Goal: Entertainment & Leisure: Consume media (video, audio)

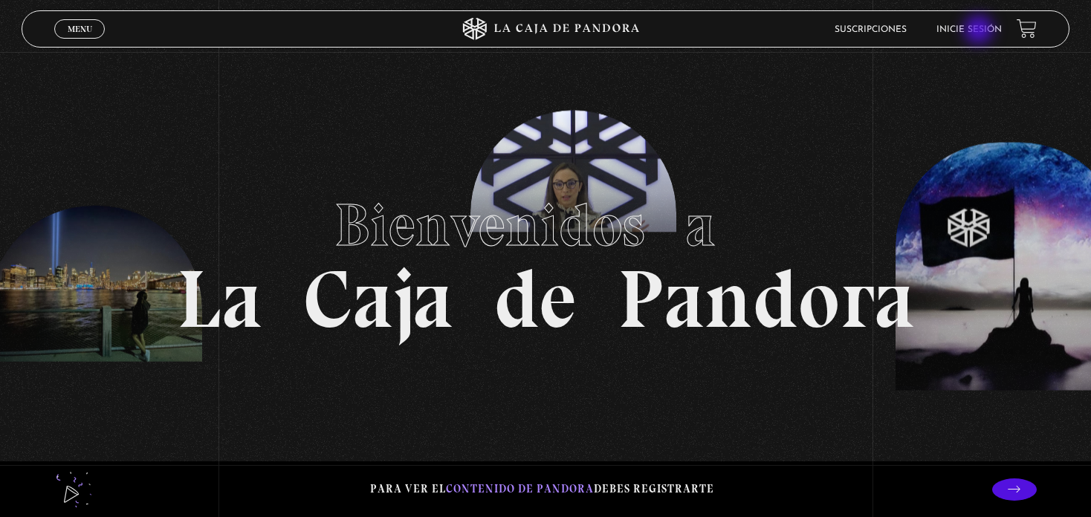
click at [980, 31] on link "Inicie sesión" at bounding box center [968, 29] width 65 height 9
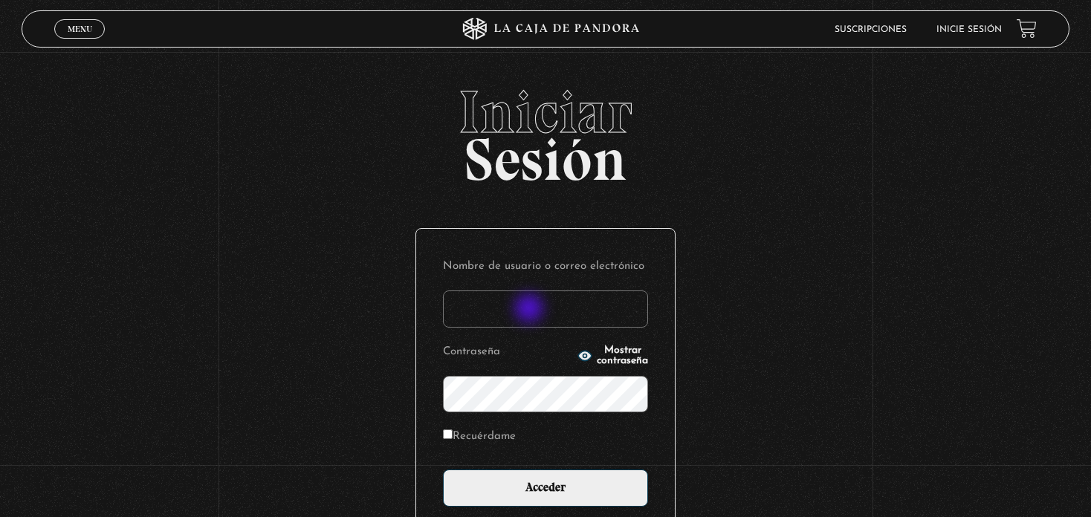
click at [531, 310] on input "Nombre de usuario o correo electrónico" at bounding box center [545, 309] width 205 height 37
type input "m"
type input "mdavencha@gmail.com"
click at [449, 435] on input "Recuérdame" at bounding box center [448, 434] width 10 height 10
checkbox input "true"
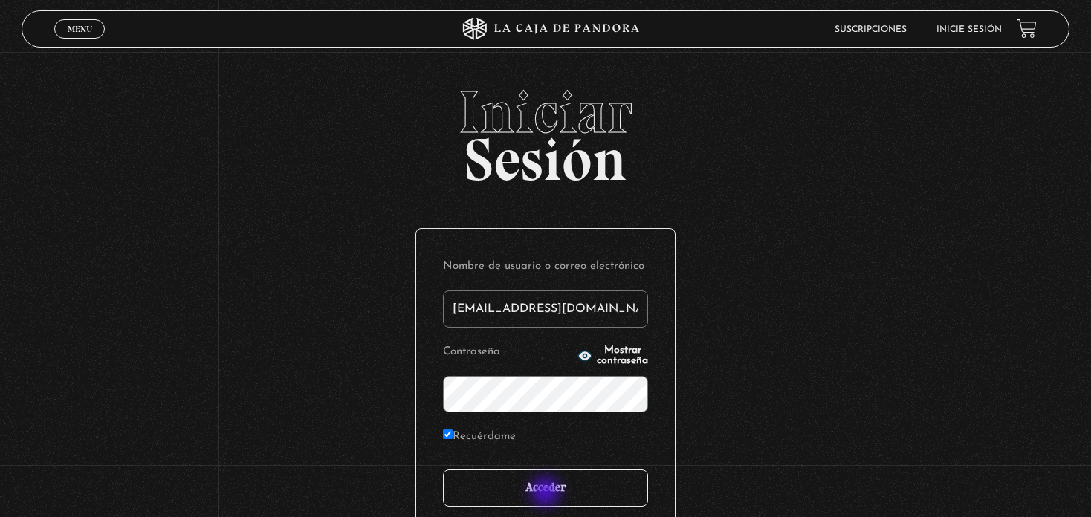
click at [547, 493] on input "Acceder" at bounding box center [545, 488] width 205 height 37
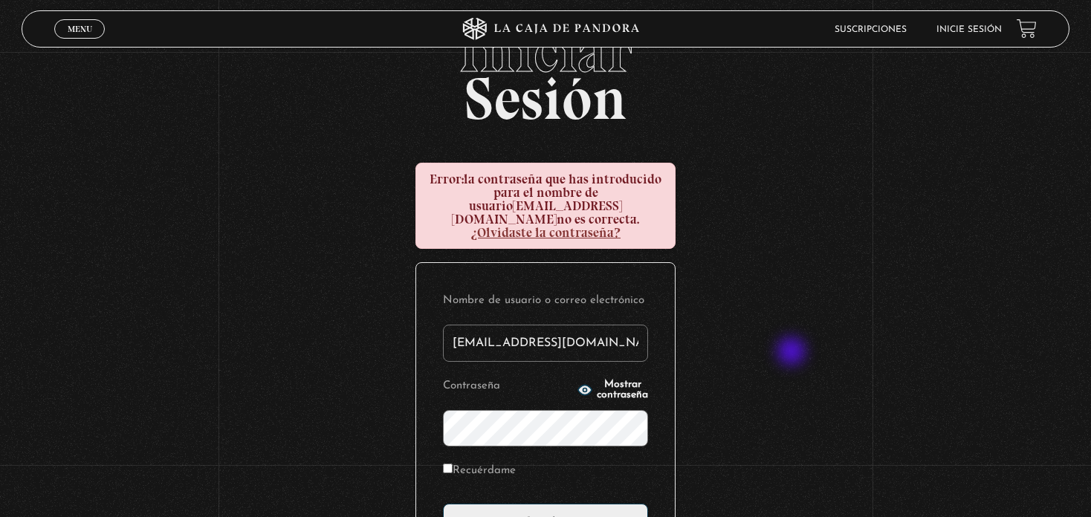
scroll to position [74, 0]
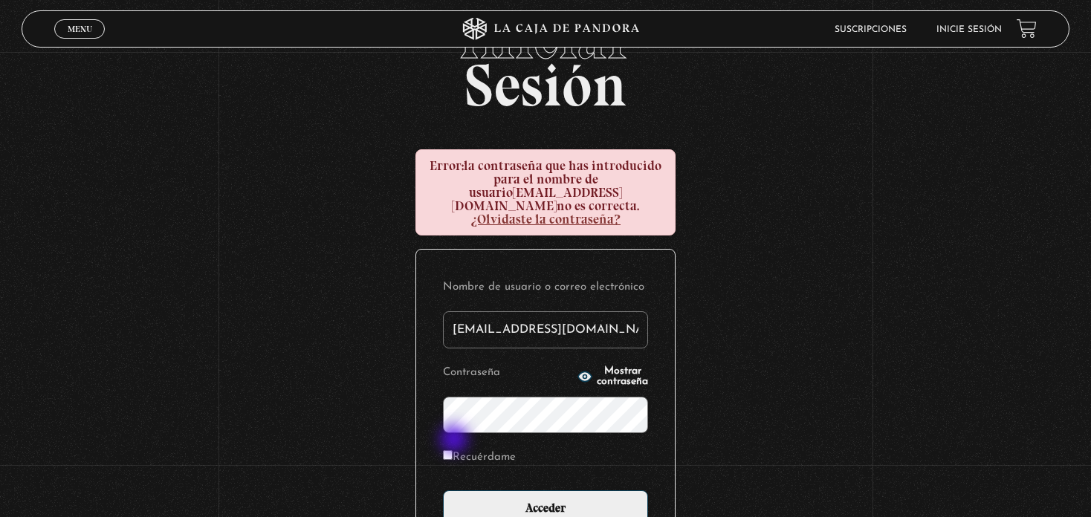
click at [453, 450] on input "Recuérdame" at bounding box center [448, 455] width 10 height 10
checkbox input "true"
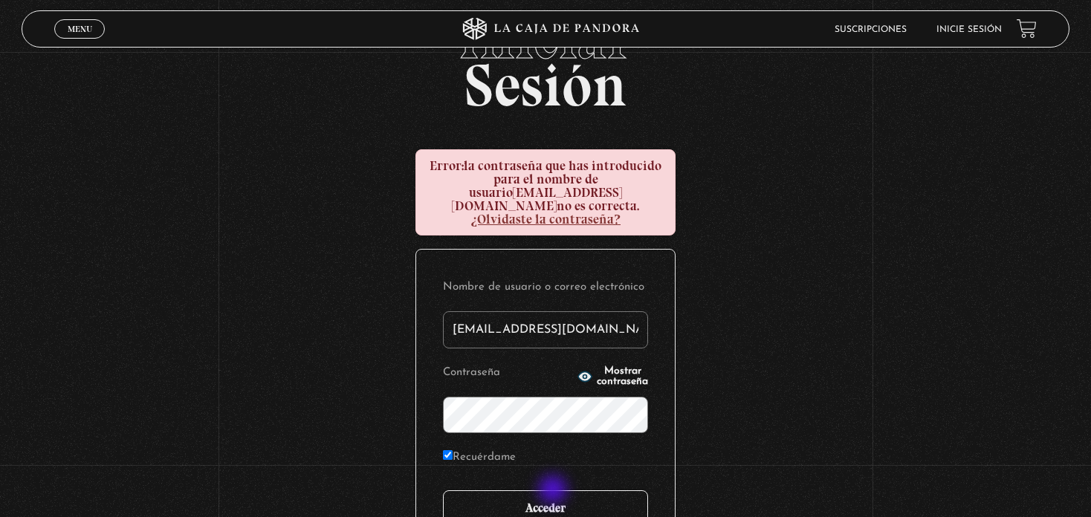
click at [554, 491] on input "Acceder" at bounding box center [545, 508] width 205 height 37
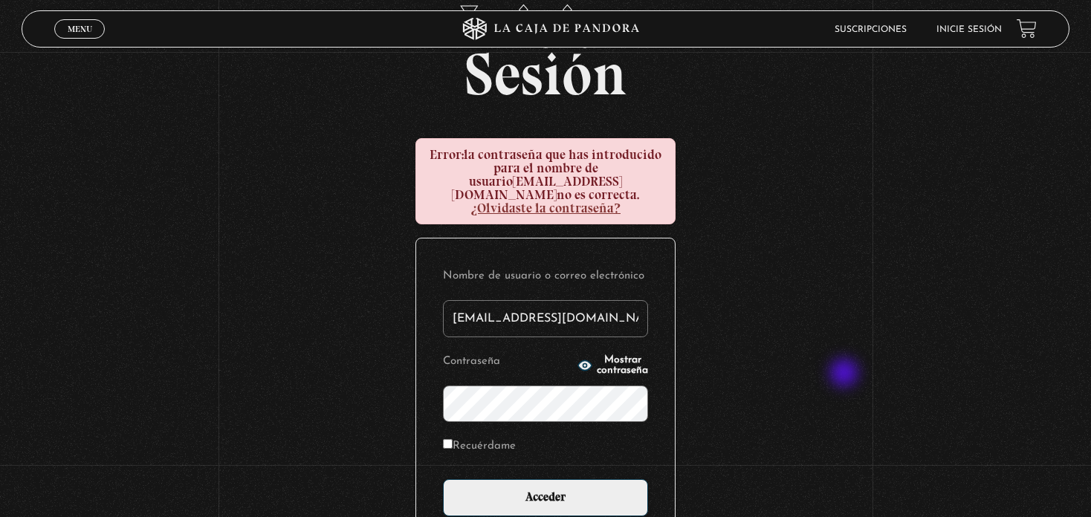
scroll to position [222, 0]
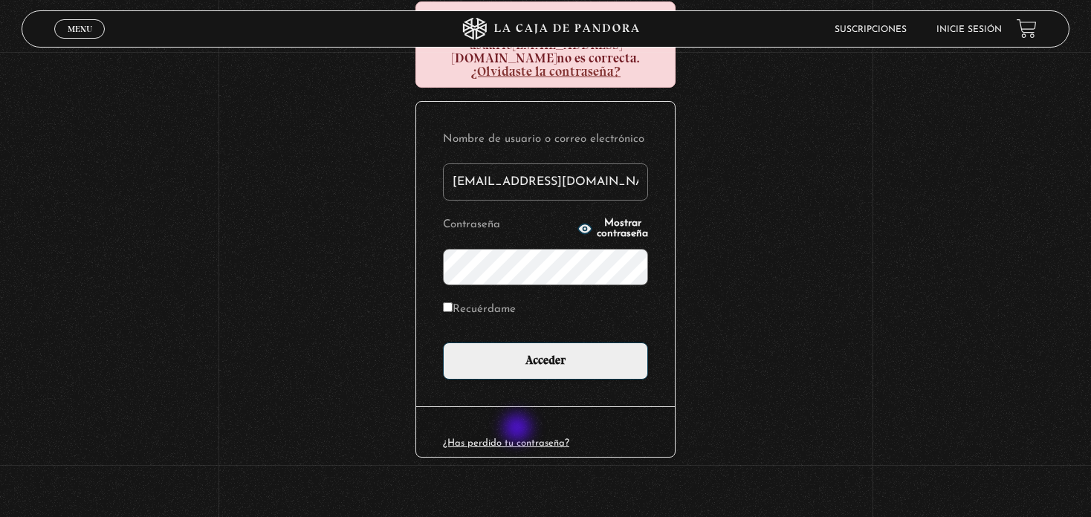
click at [519, 438] on link "¿Has perdido tu contraseña?" at bounding box center [506, 443] width 126 height 10
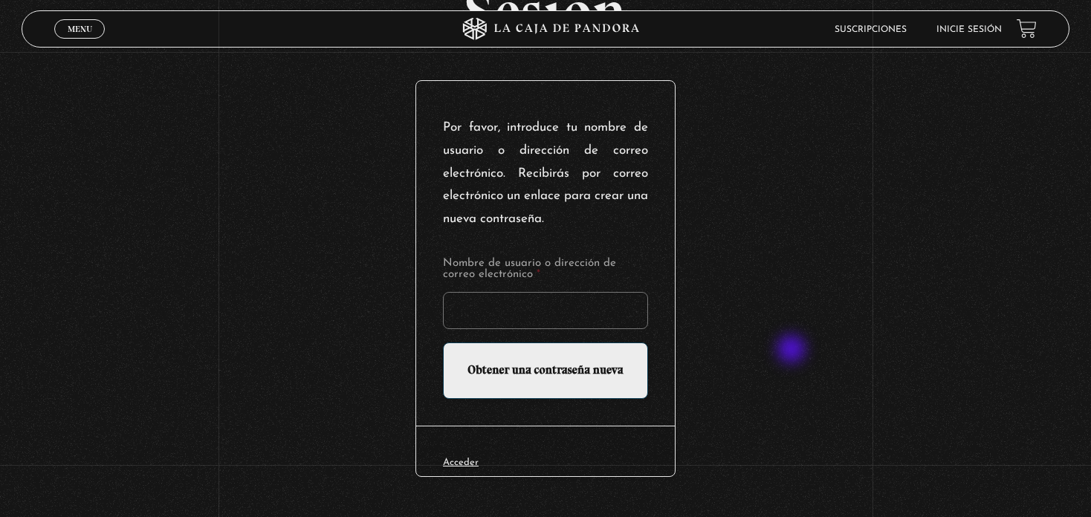
scroll to position [149, 0]
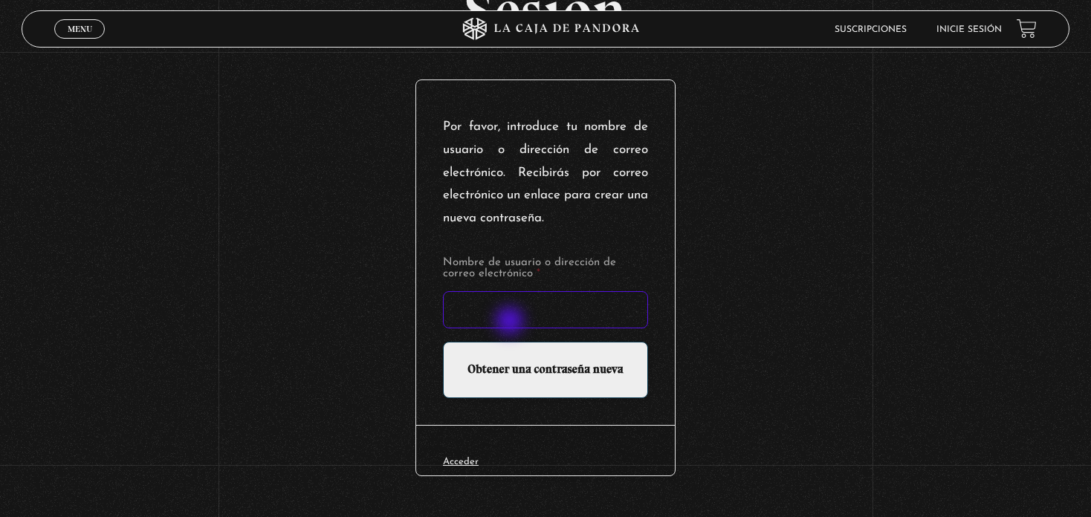
click at [511, 322] on input "Nombre de usuario o dirección de correo electrónico *" at bounding box center [545, 309] width 205 height 37
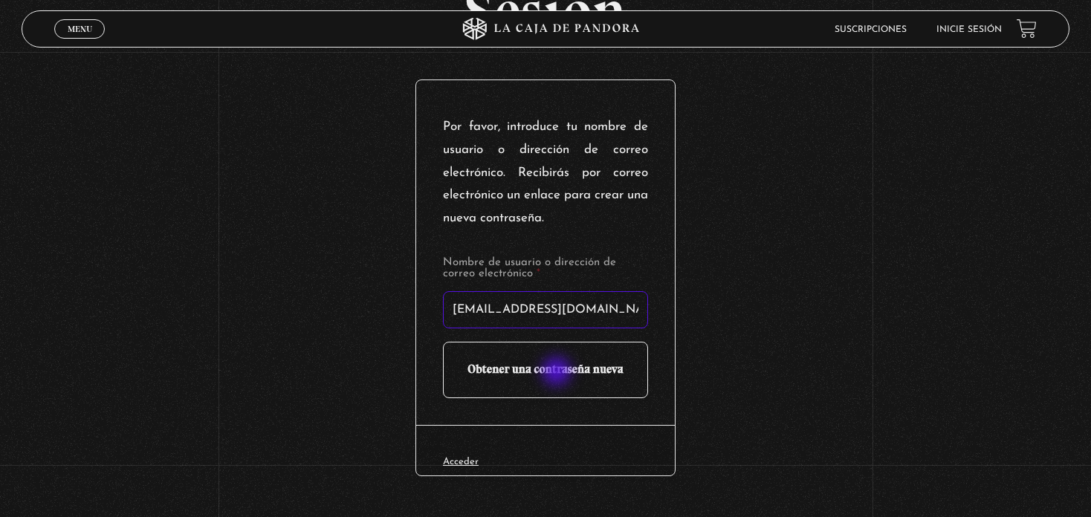
type input "mdavencha@gmail.com"
click at [558, 373] on input "Obtener una contraseña nueva" at bounding box center [545, 370] width 205 height 56
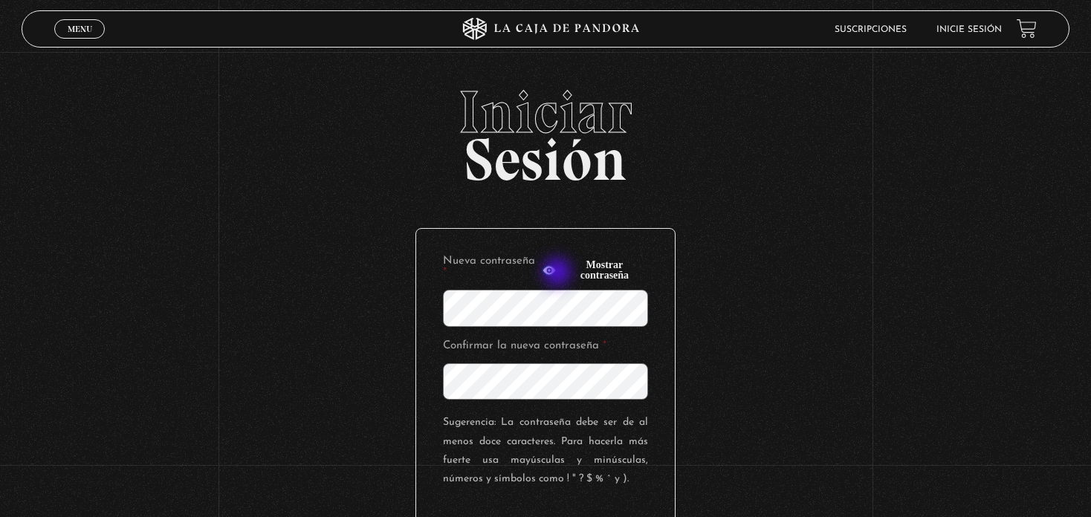
click at [556, 273] on icon "button" at bounding box center [548, 271] width 13 height 10
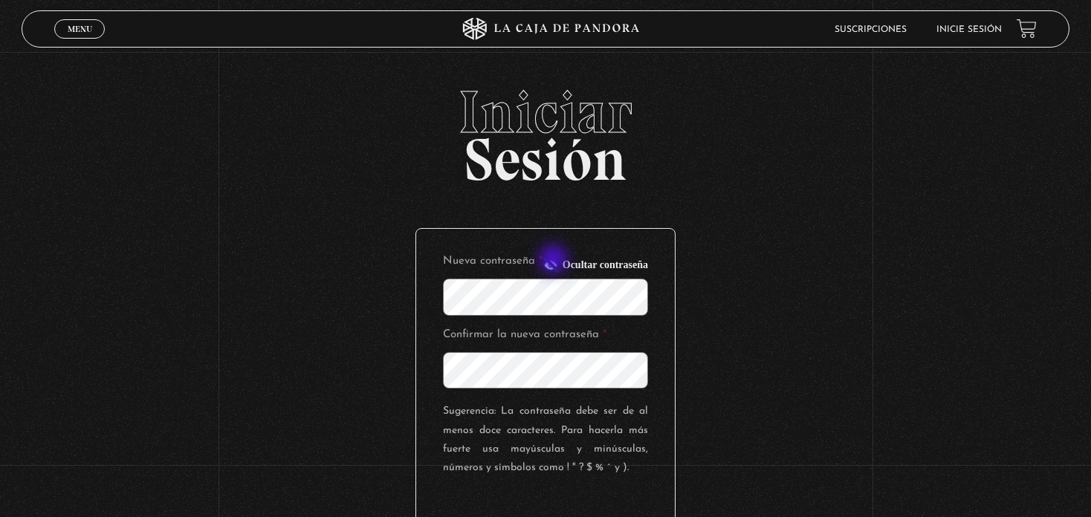
click at [555, 261] on icon "button" at bounding box center [550, 265] width 13 height 10
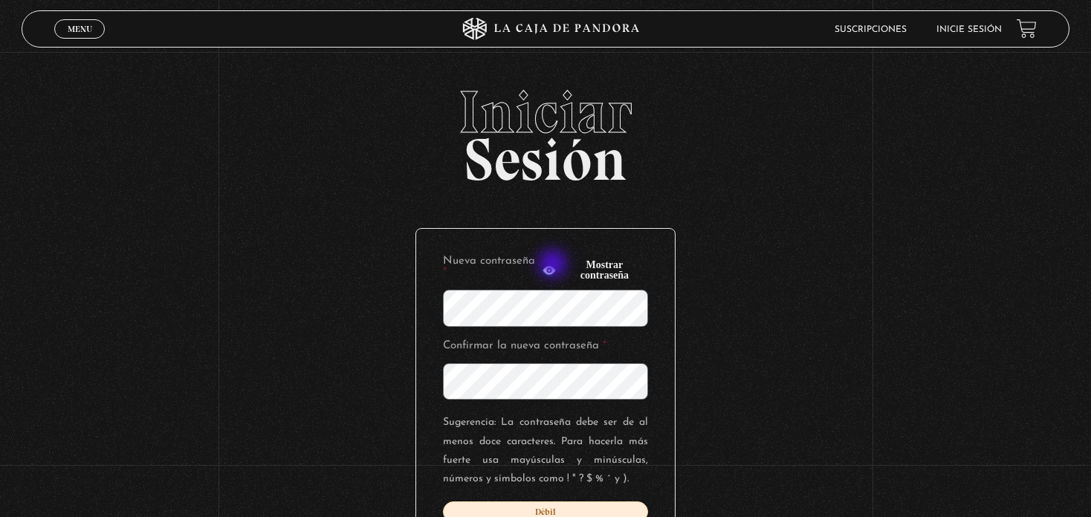
click at [554, 266] on icon "button" at bounding box center [548, 271] width 13 height 10
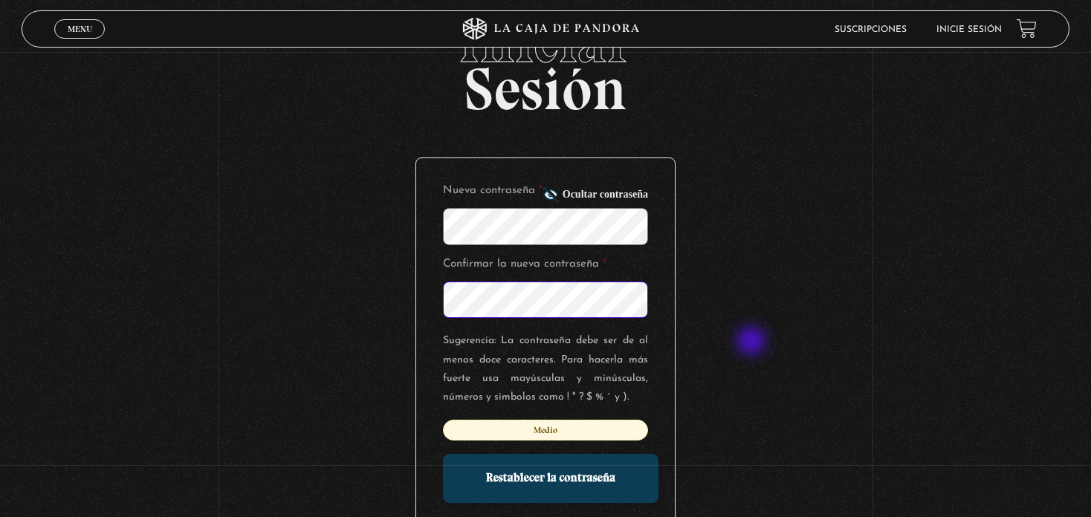
scroll to position [149, 0]
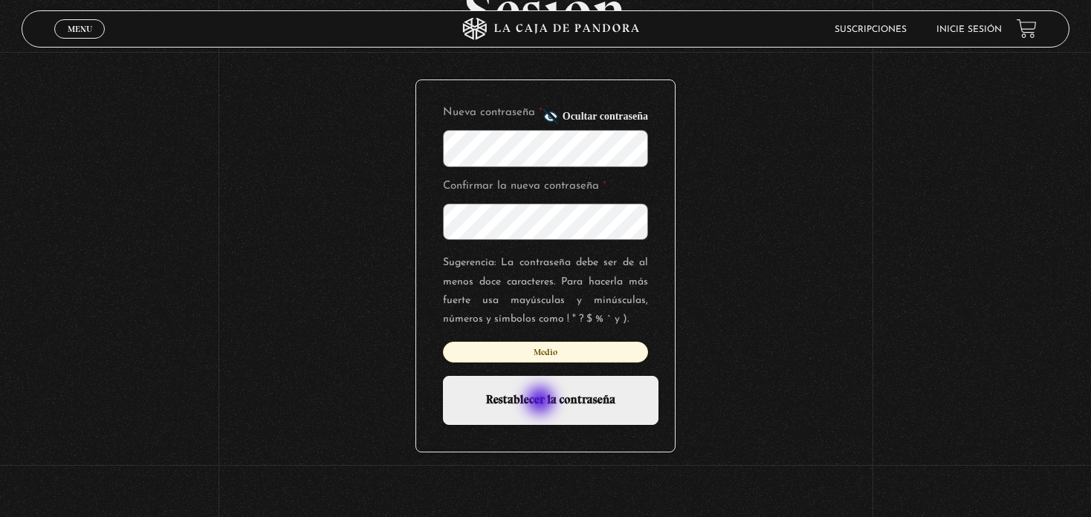
click at [542, 402] on input "Restablecer la contraseña" at bounding box center [550, 400] width 215 height 49
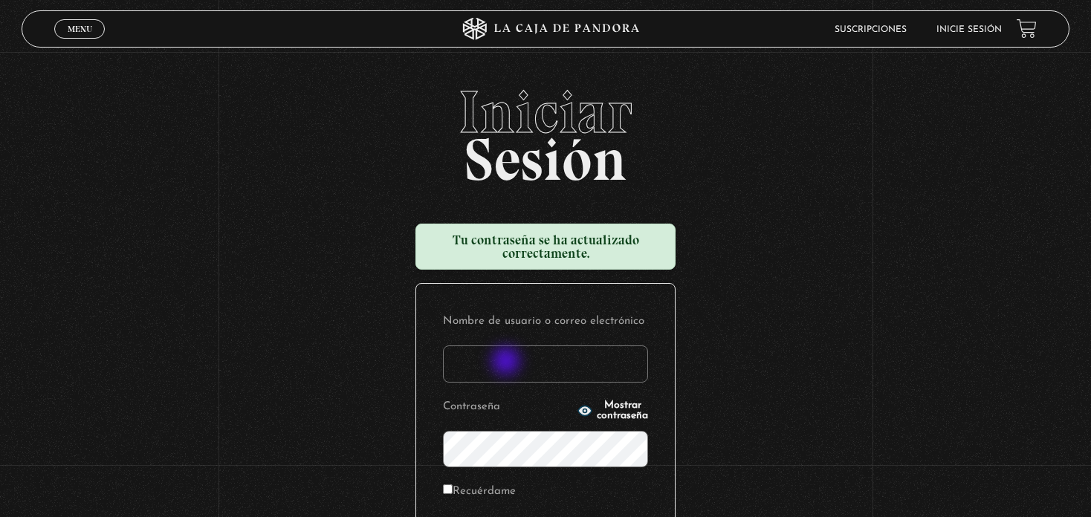
click at [507, 363] on input "Nombre de usuario o correo electrónico" at bounding box center [545, 364] width 205 height 37
type input "[EMAIL_ADDRESS][DOMAIN_NAME]"
click at [450, 487] on input "Recuérdame" at bounding box center [448, 489] width 10 height 10
checkbox input "true"
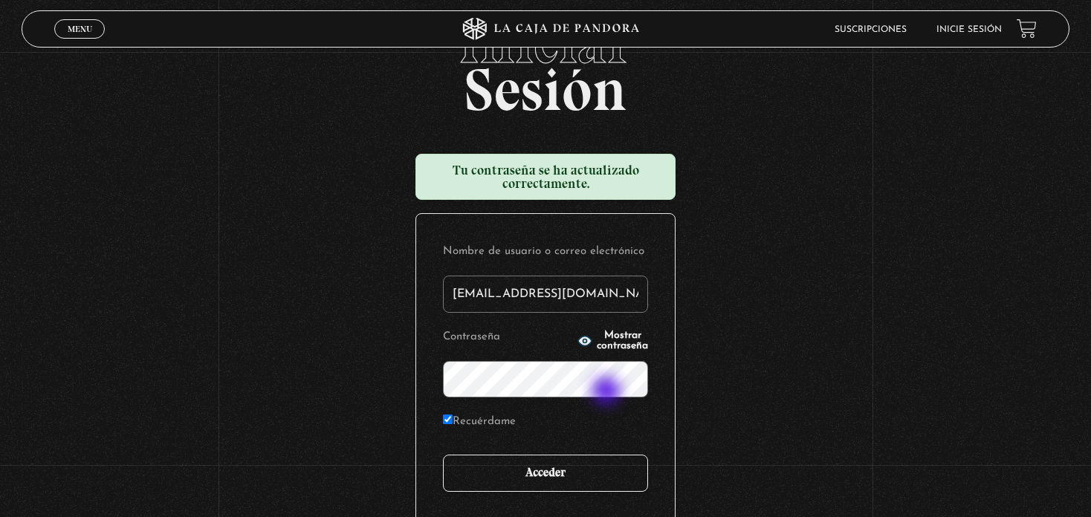
scroll to position [149, 0]
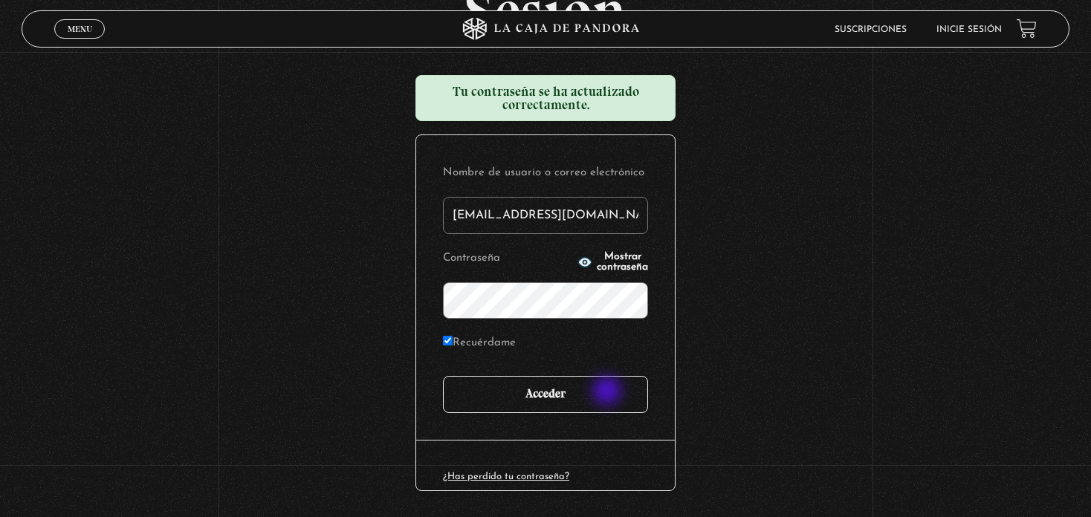
click at [609, 391] on input "Acceder" at bounding box center [545, 394] width 205 height 37
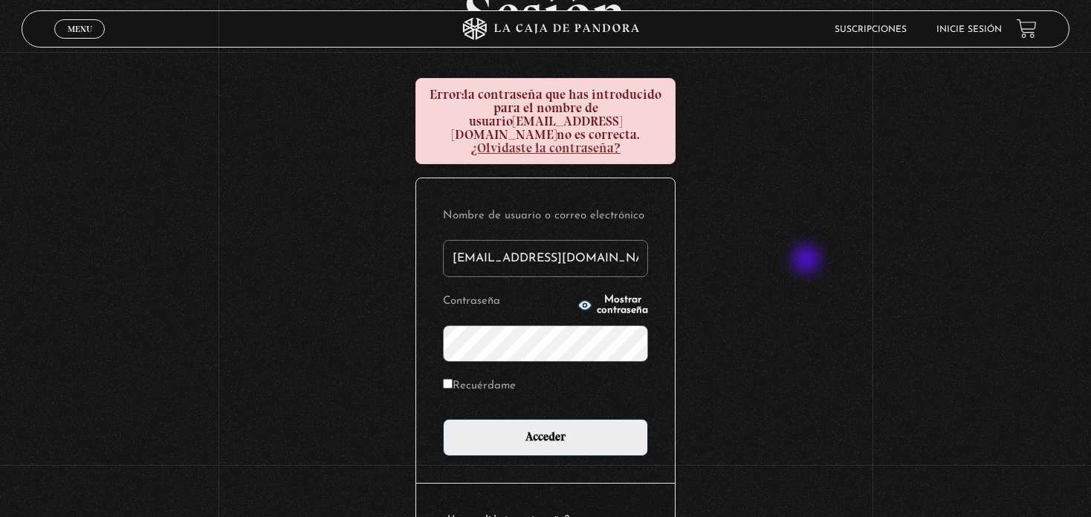
scroll to position [149, 0]
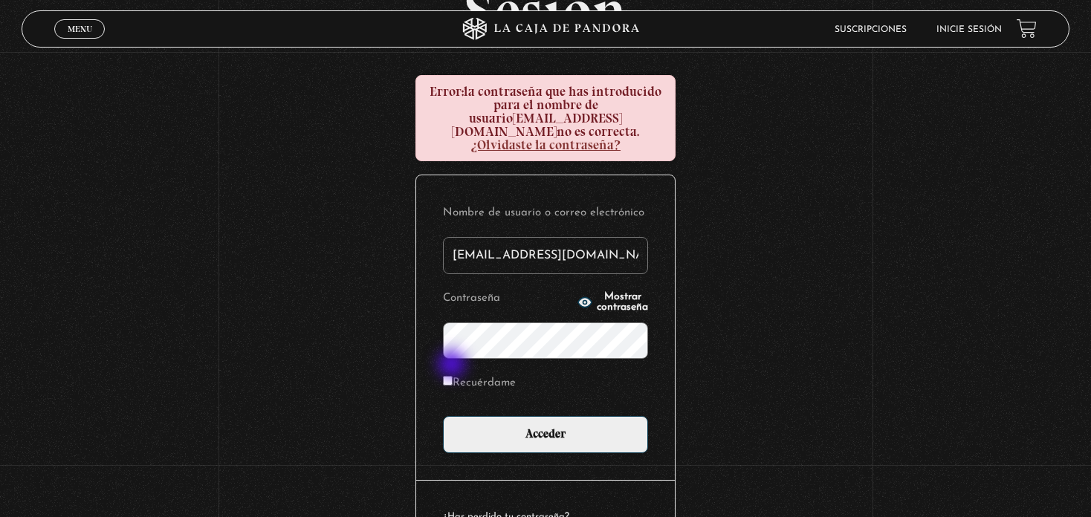
click at [453, 376] on input "Recuérdame" at bounding box center [448, 381] width 10 height 10
checkbox input "true"
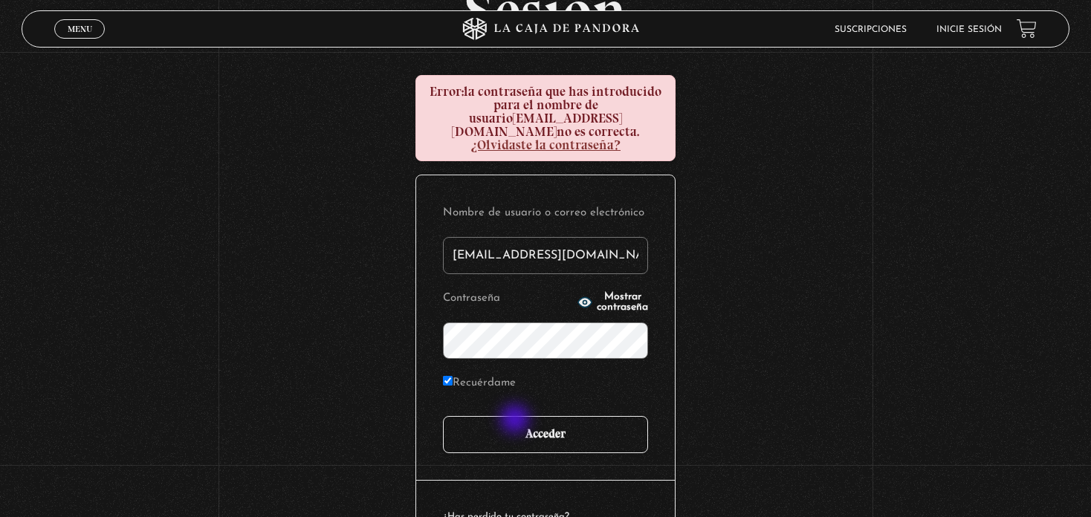
click at [516, 421] on input "Acceder" at bounding box center [545, 434] width 205 height 37
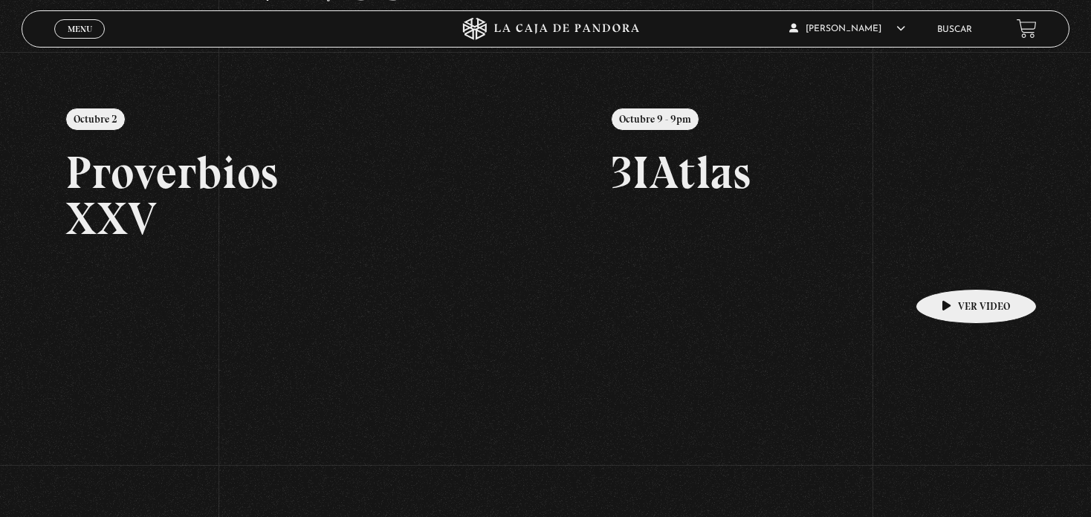
scroll to position [223, 0]
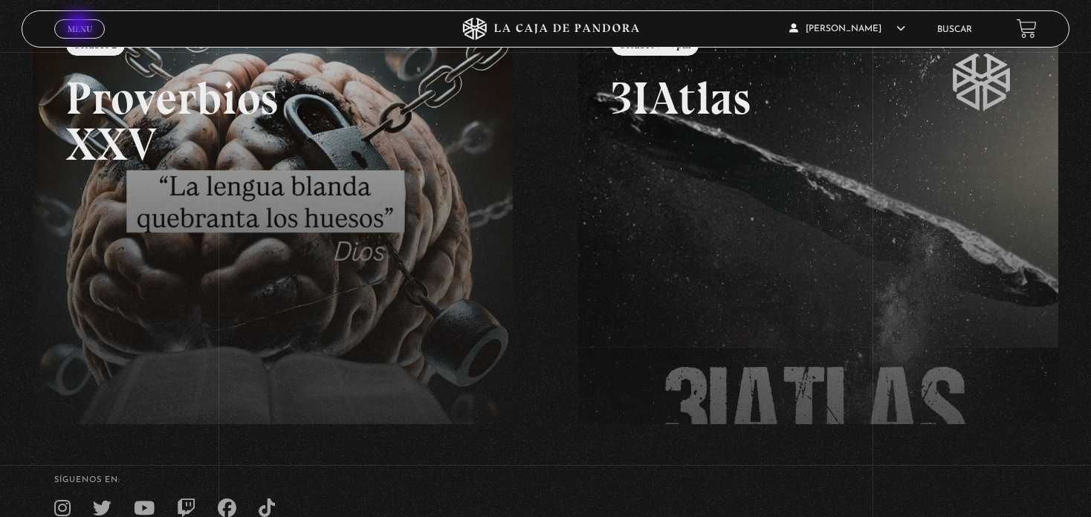
click at [80, 26] on span "Menu" at bounding box center [80, 29] width 25 height 9
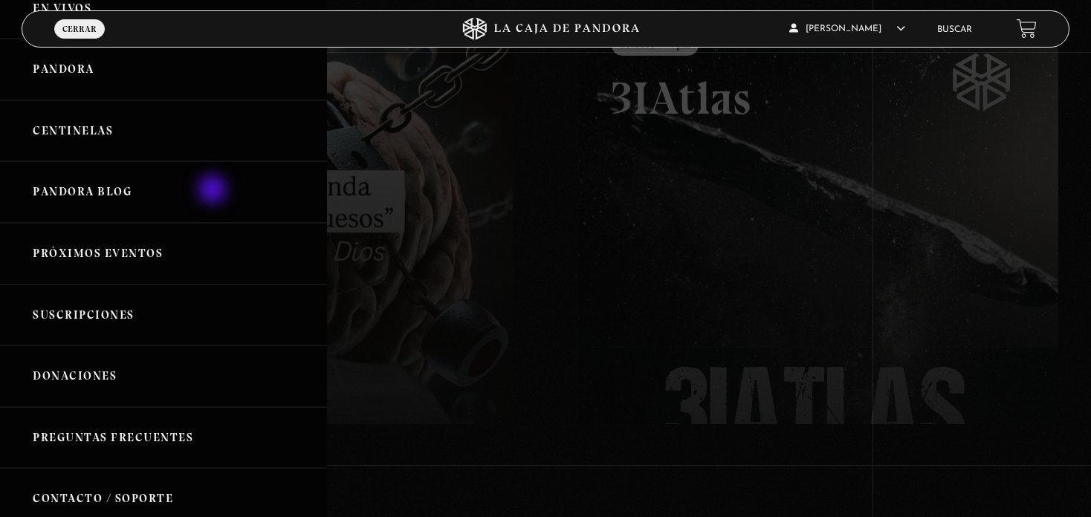
scroll to position [0, 0]
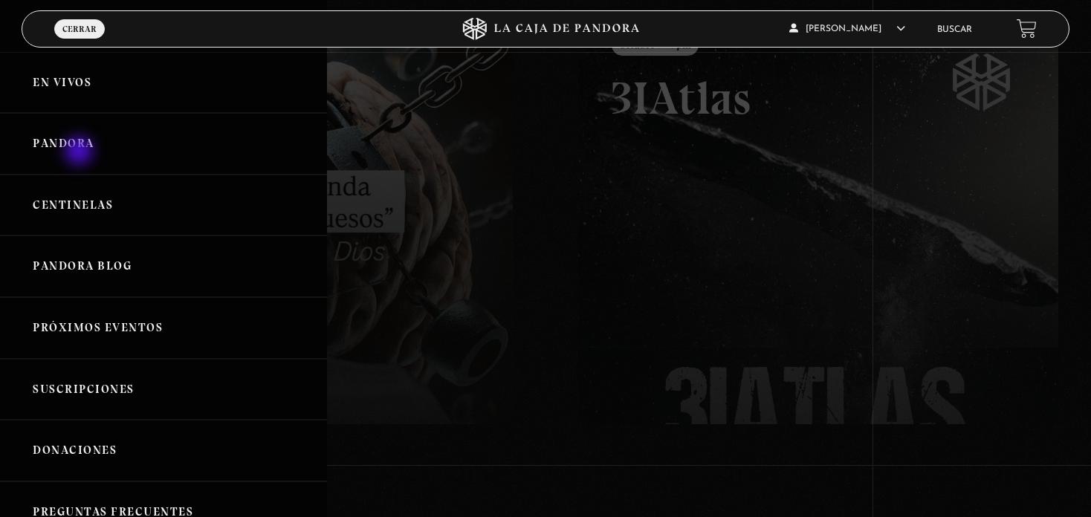
click at [80, 152] on link "Pandora" at bounding box center [163, 144] width 327 height 62
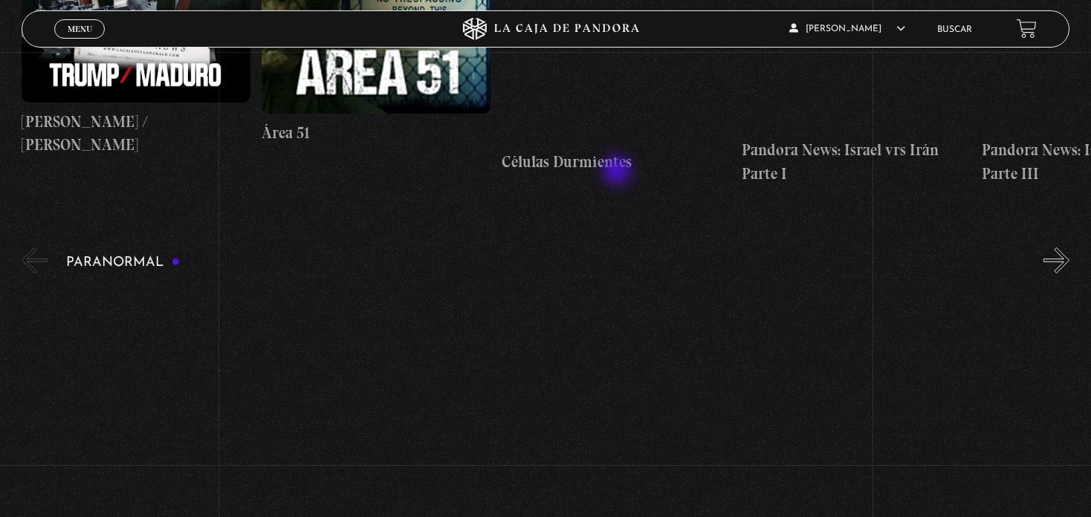
scroll to position [297, 0]
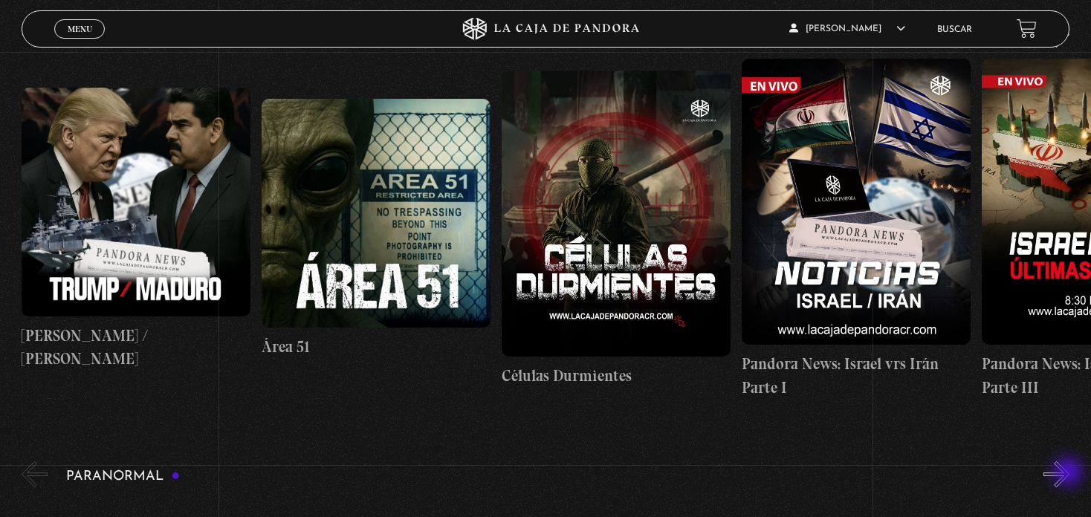
click at [1069, 473] on button "»" at bounding box center [1056, 474] width 26 height 26
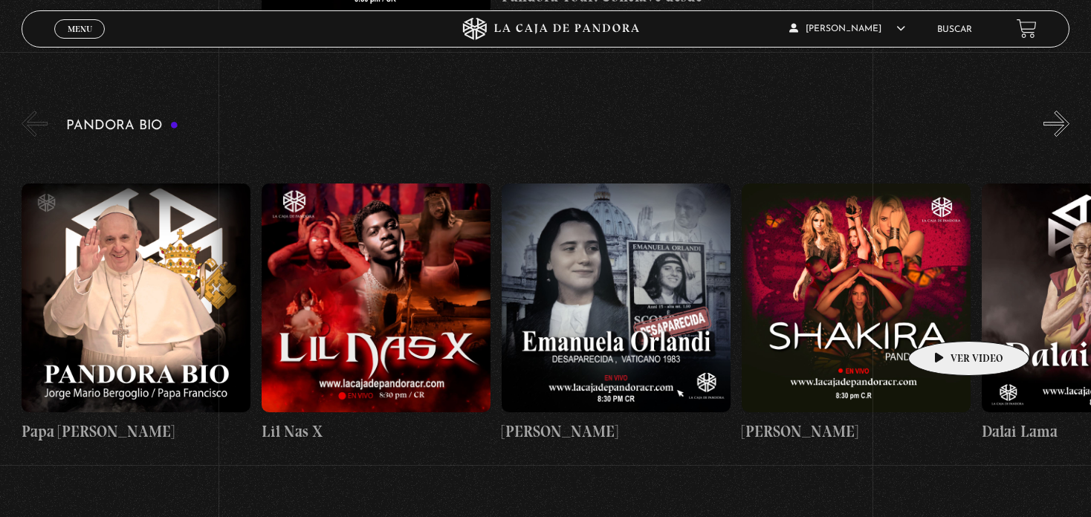
scroll to position [1486, 0]
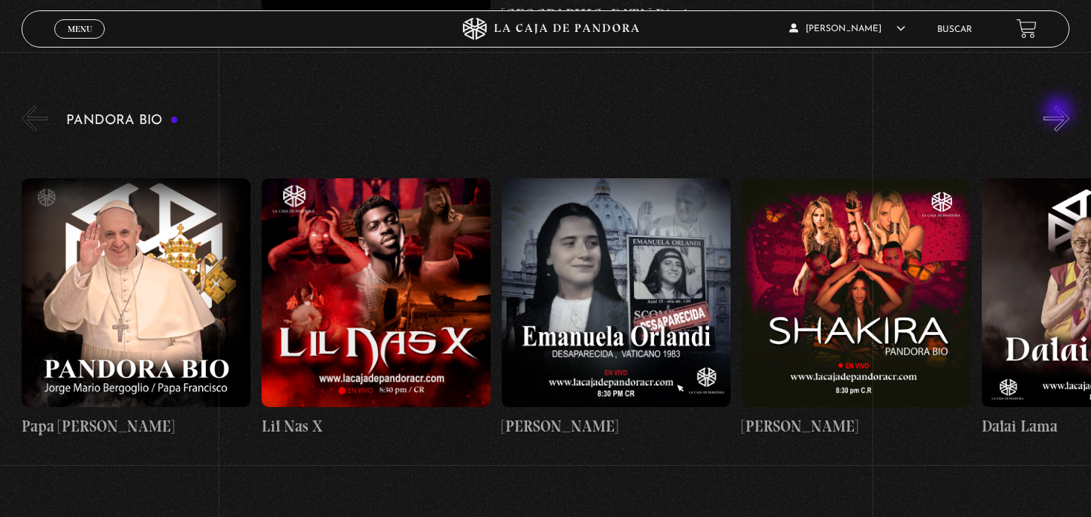
click at [1060, 111] on button "»" at bounding box center [1056, 119] width 26 height 26
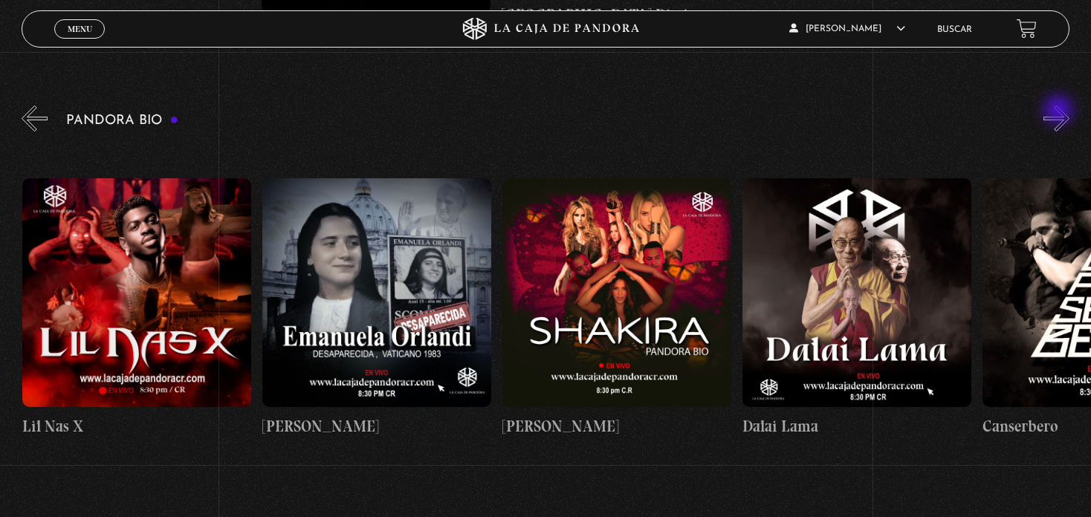
scroll to position [0, 240]
click at [1060, 111] on button "»" at bounding box center [1056, 119] width 26 height 26
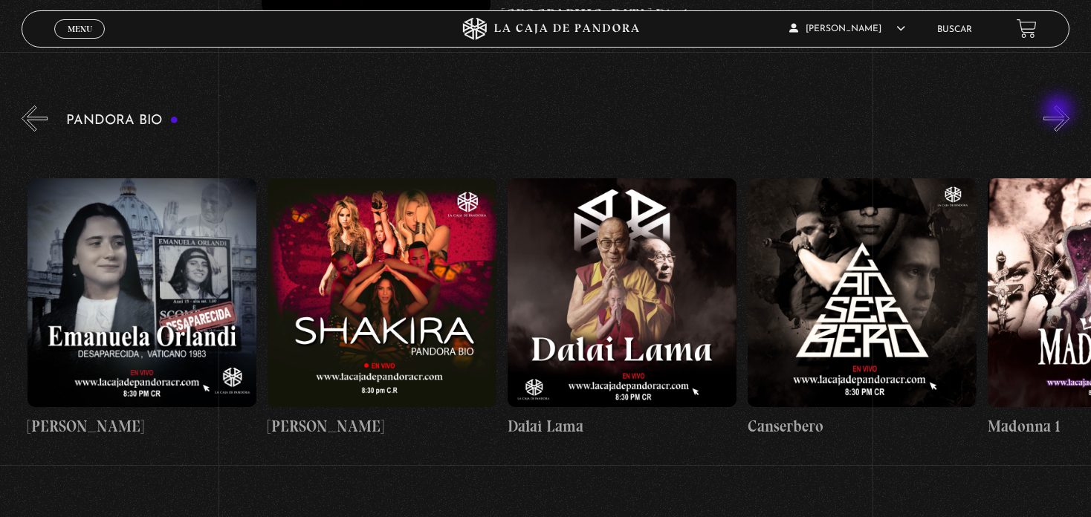
scroll to position [0, 479]
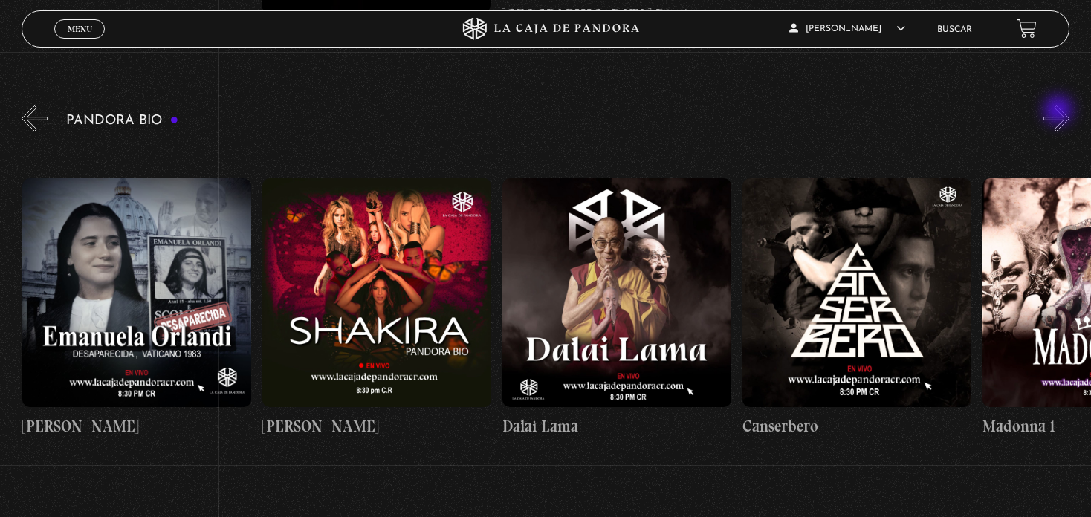
click at [1060, 111] on button "»" at bounding box center [1056, 119] width 26 height 26
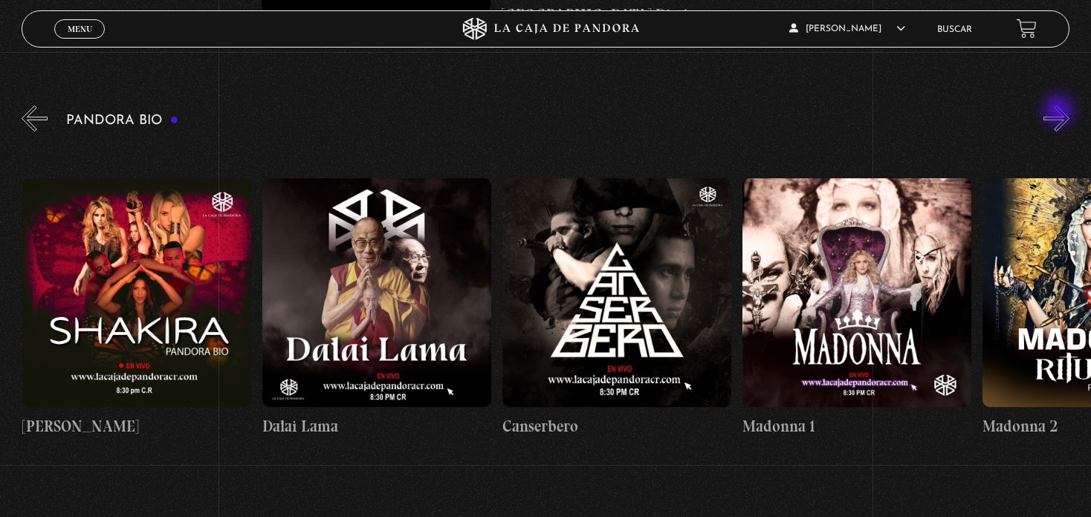
scroll to position [0, 719]
click at [1060, 111] on button "»" at bounding box center [1056, 119] width 26 height 26
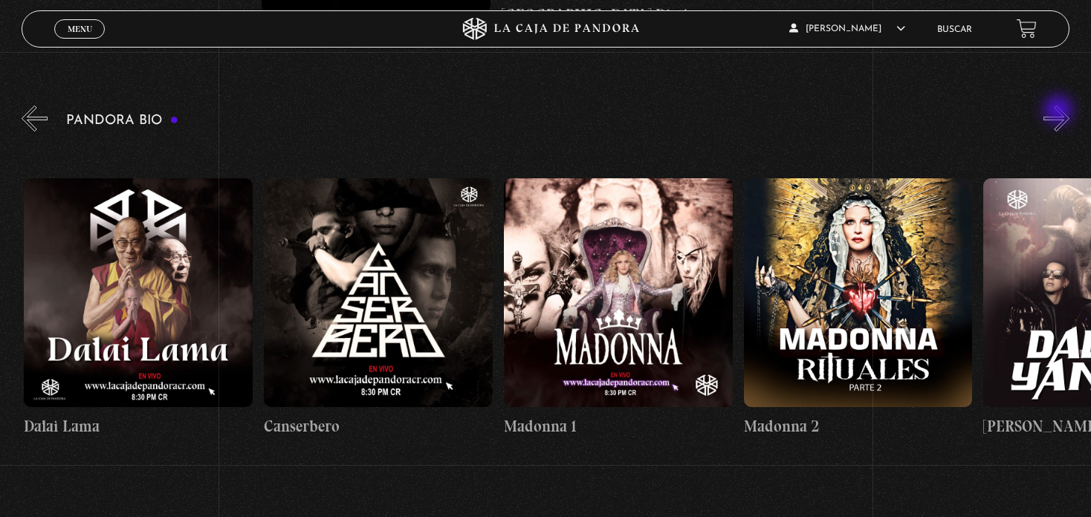
scroll to position [0, 959]
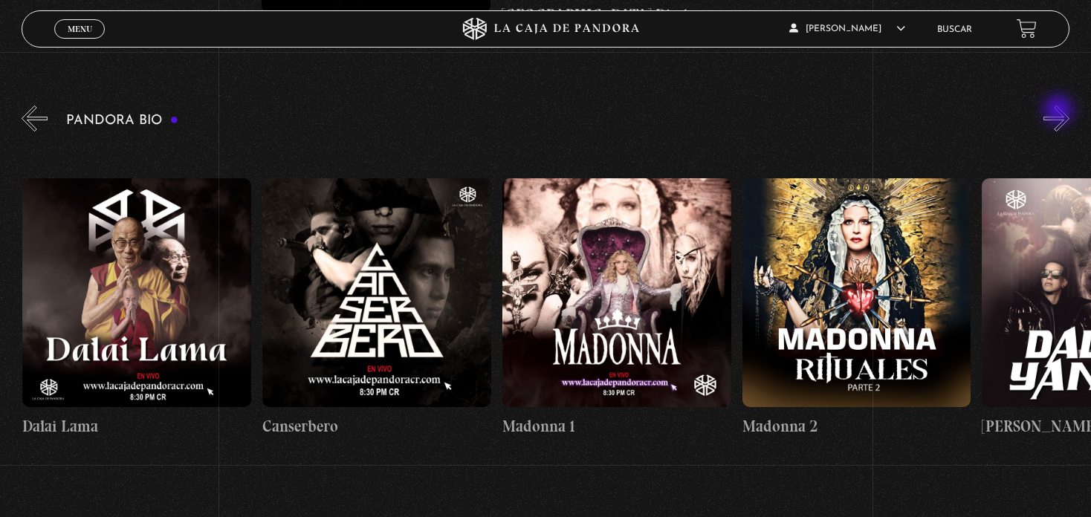
click at [1060, 111] on button "»" at bounding box center [1056, 119] width 26 height 26
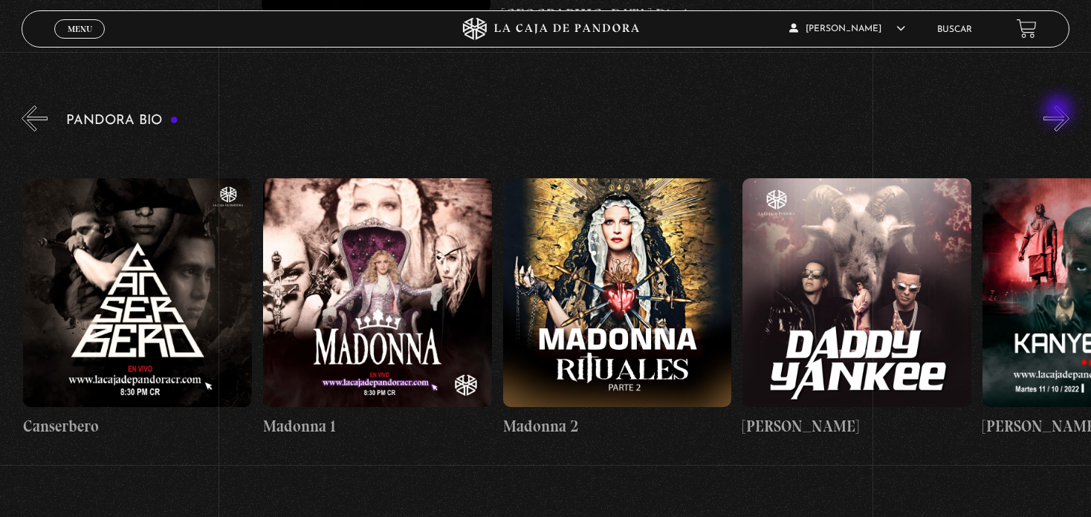
scroll to position [0, 1199]
click at [1060, 111] on button "»" at bounding box center [1056, 119] width 26 height 26
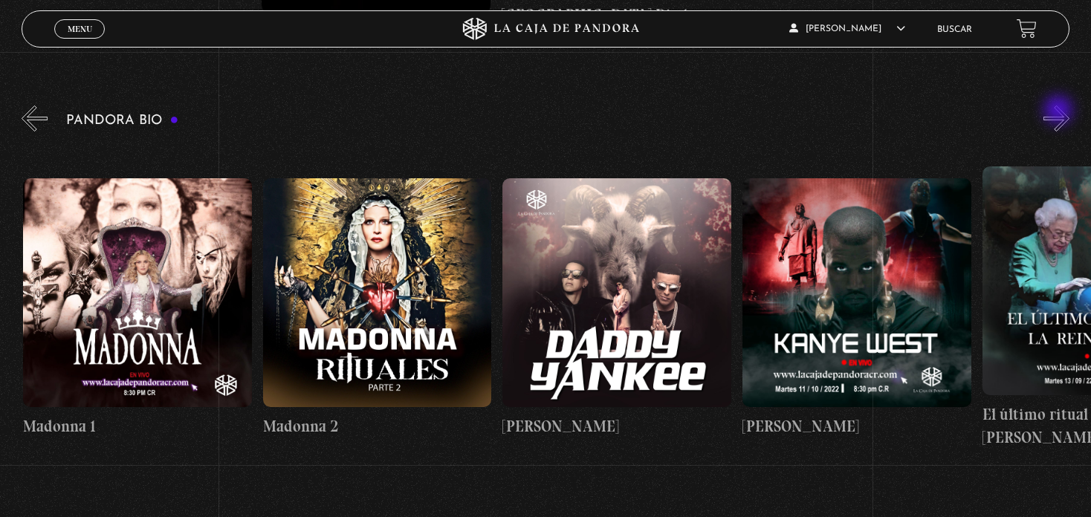
scroll to position [0, 1439]
click at [1060, 111] on button "»" at bounding box center [1056, 119] width 26 height 26
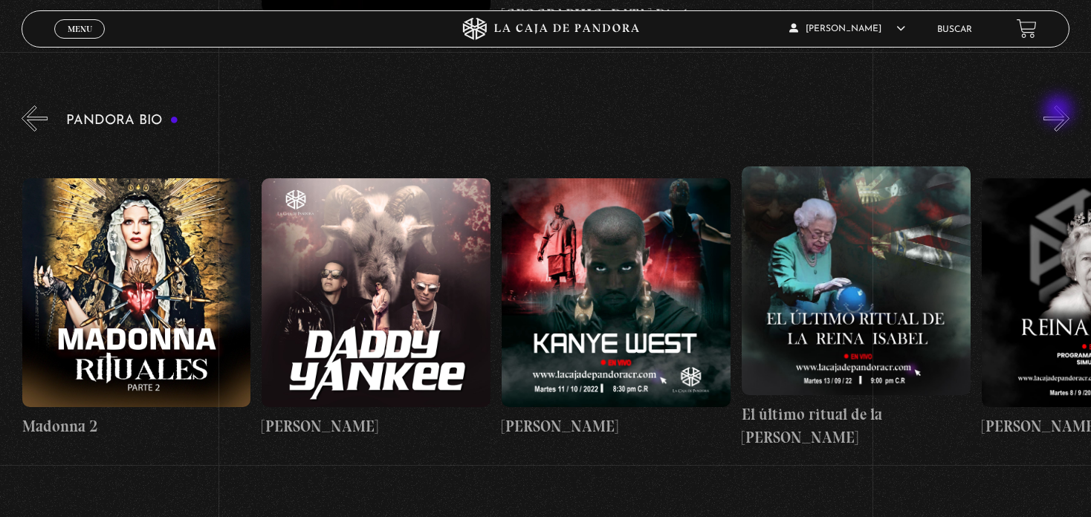
click at [1060, 111] on button "»" at bounding box center [1056, 119] width 26 height 26
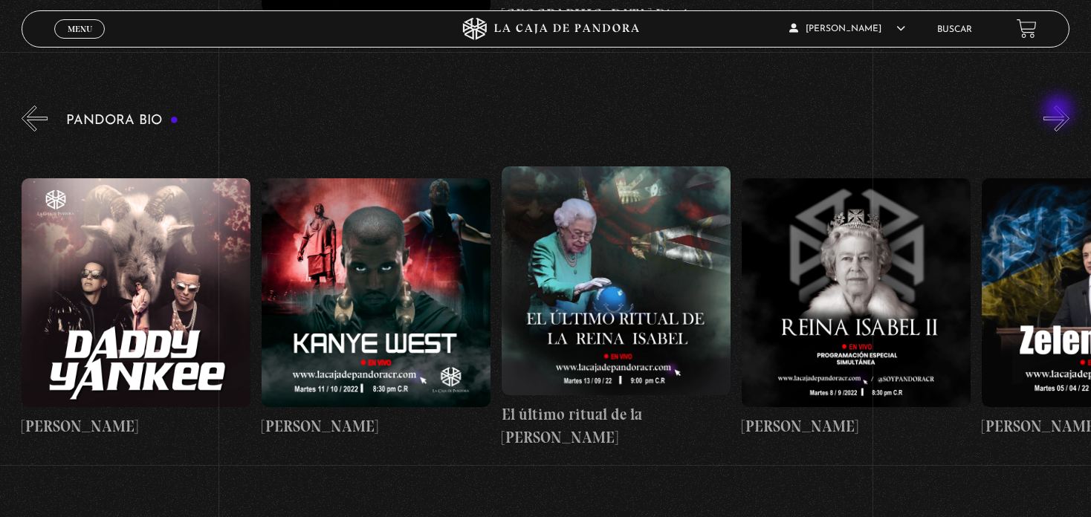
click at [1060, 111] on button "»" at bounding box center [1056, 119] width 26 height 26
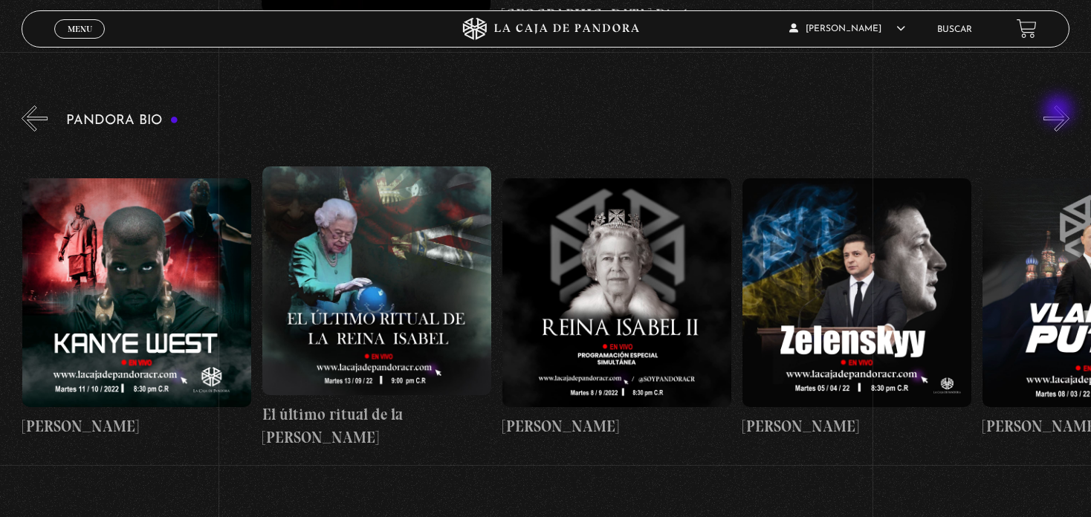
click at [1060, 111] on button "»" at bounding box center [1056, 119] width 26 height 26
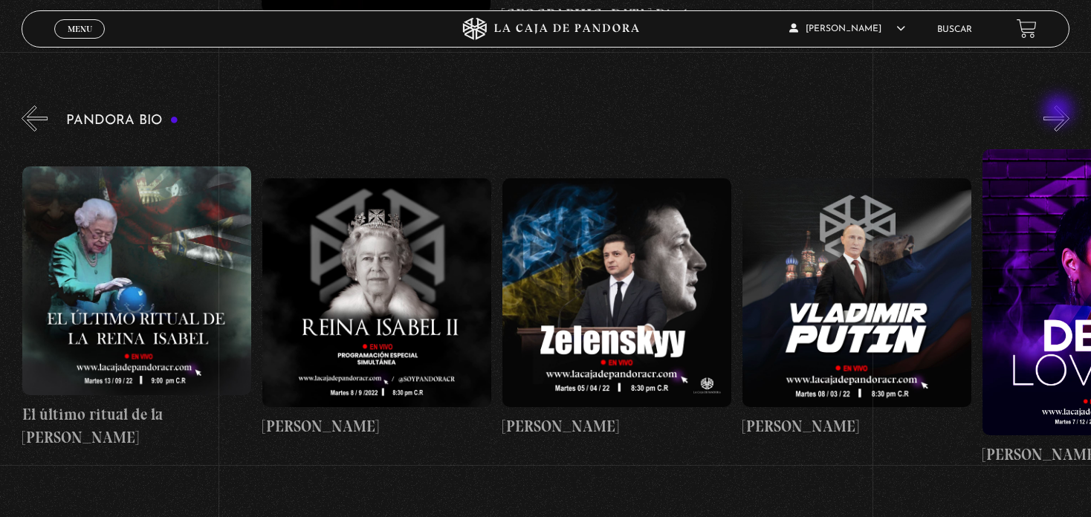
click at [1060, 111] on button "»" at bounding box center [1056, 119] width 26 height 26
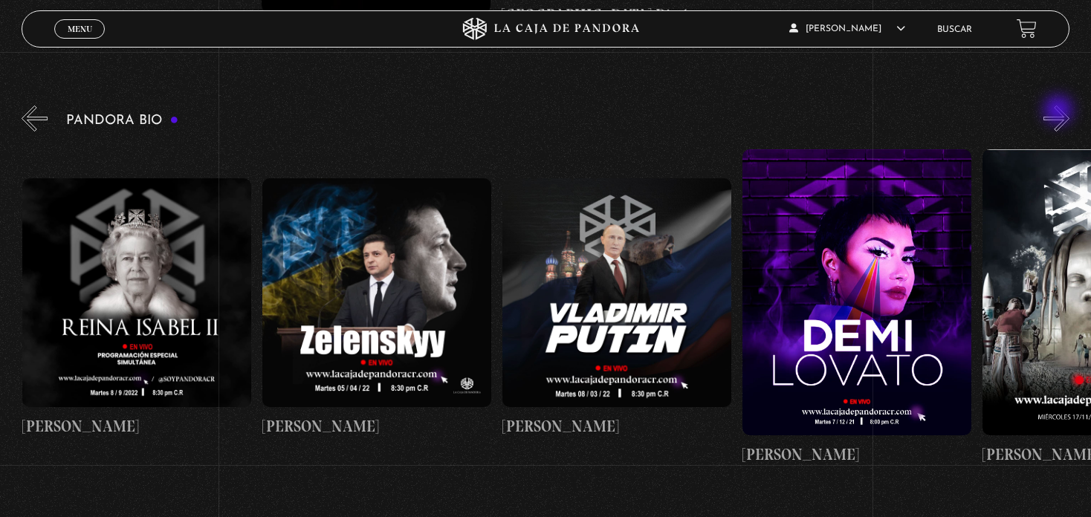
scroll to position [0, 2639]
click at [1060, 111] on button "»" at bounding box center [1056, 119] width 26 height 26
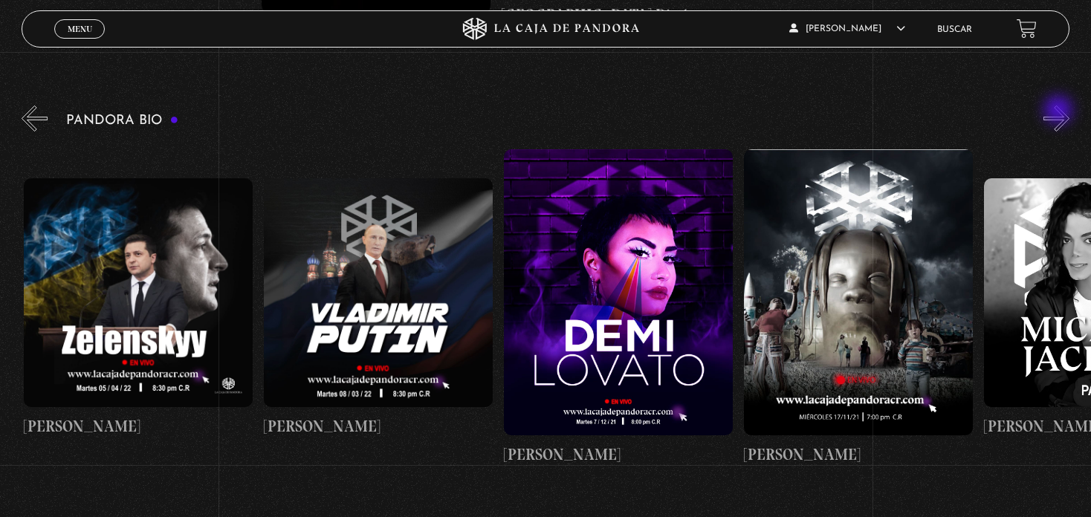
scroll to position [0, 2879]
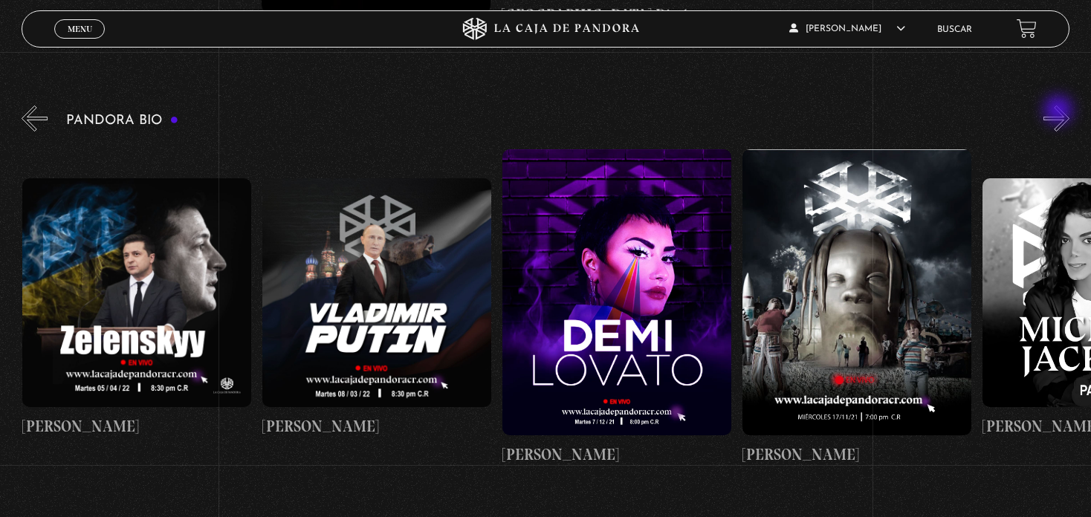
click at [1060, 111] on button "»" at bounding box center [1056, 119] width 26 height 26
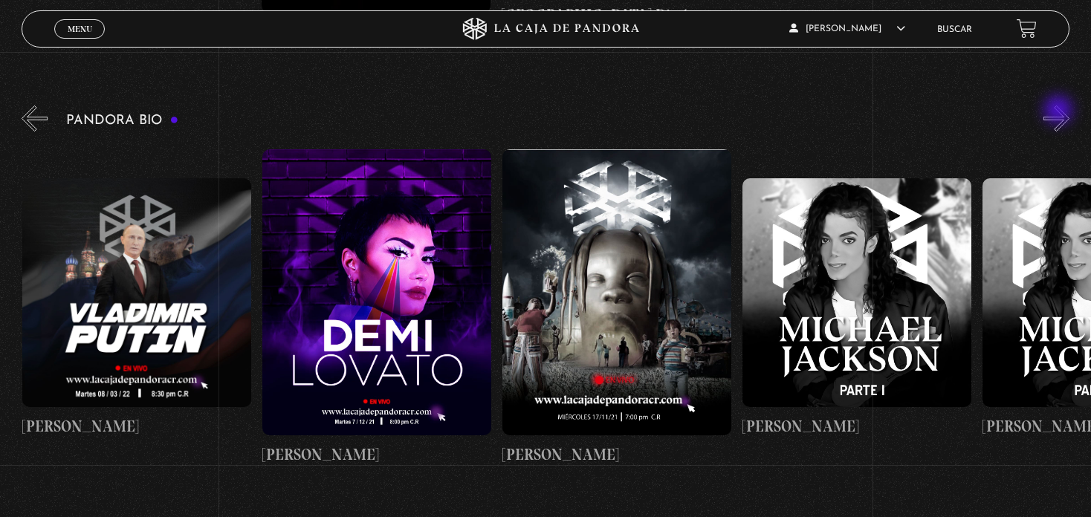
click at [1060, 111] on button "»" at bounding box center [1056, 119] width 26 height 26
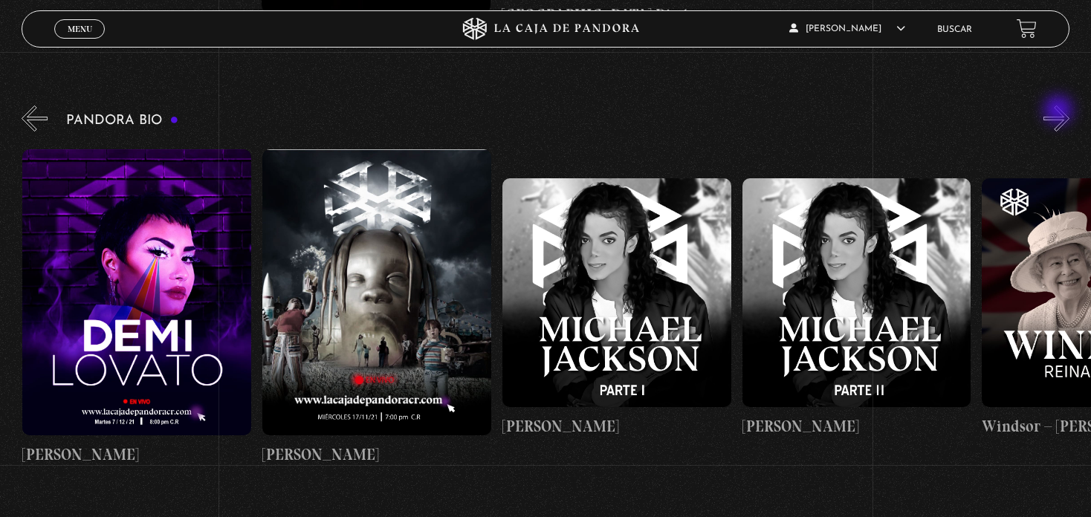
click at [1060, 111] on button "»" at bounding box center [1056, 119] width 26 height 26
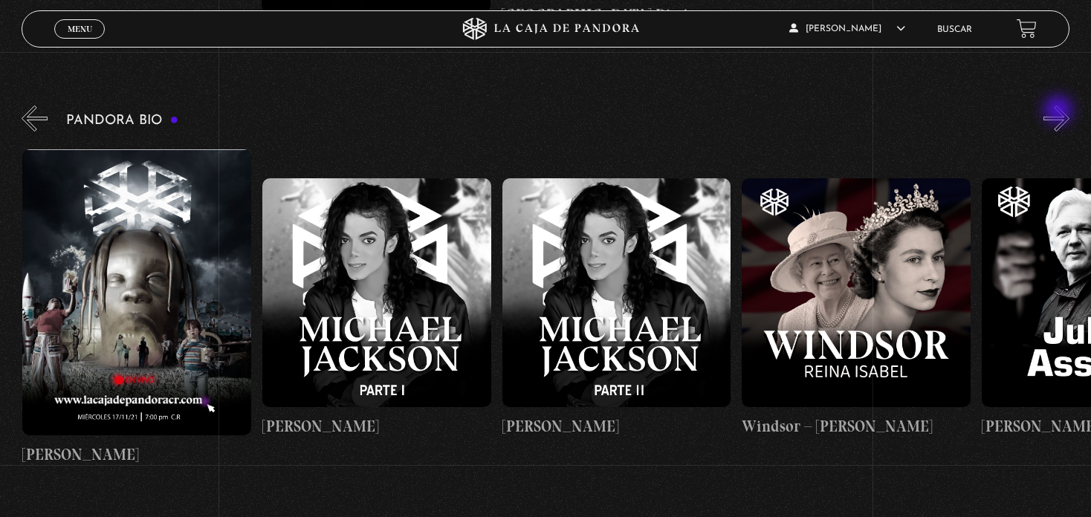
click at [1060, 111] on button "»" at bounding box center [1056, 119] width 26 height 26
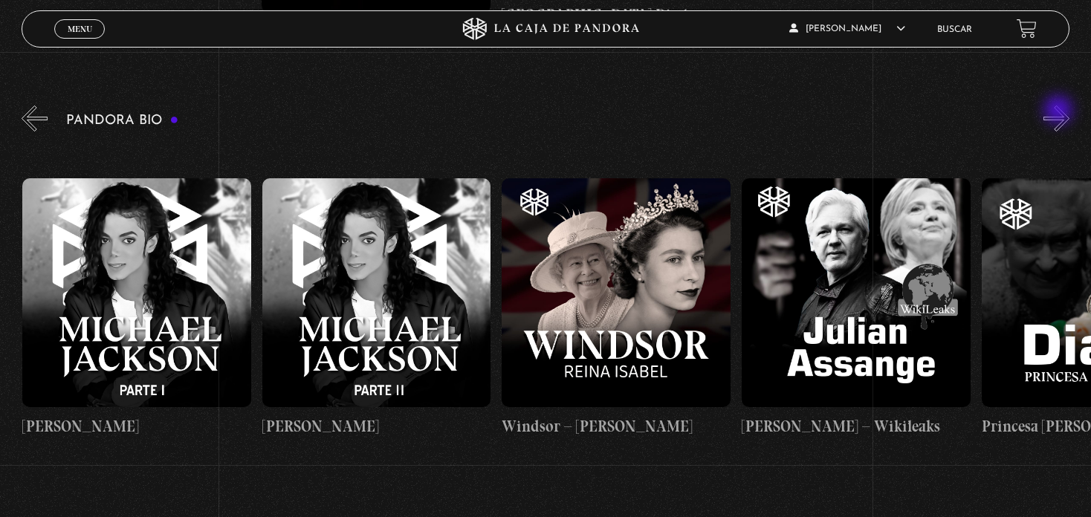
click at [1060, 111] on button "»" at bounding box center [1056, 119] width 26 height 26
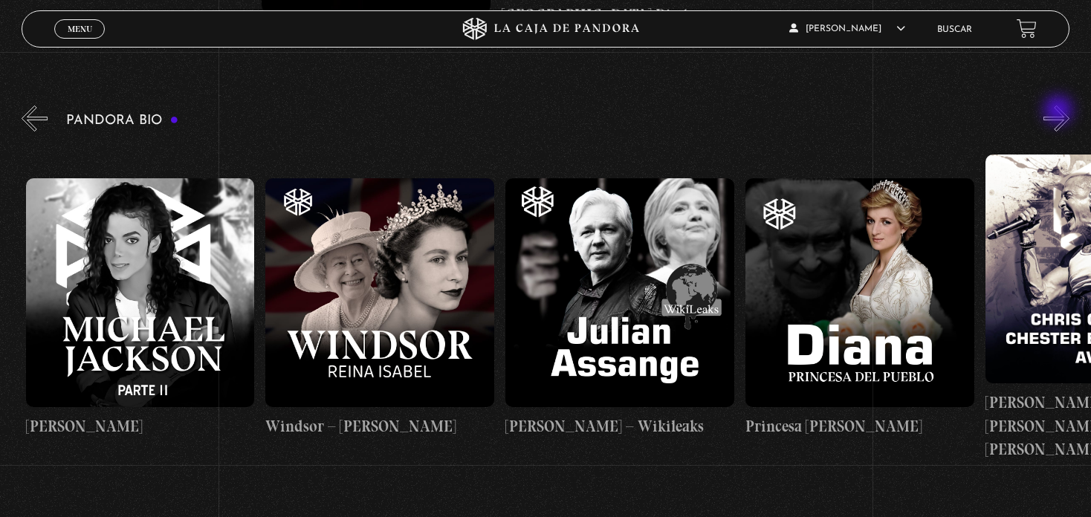
scroll to position [0, 4078]
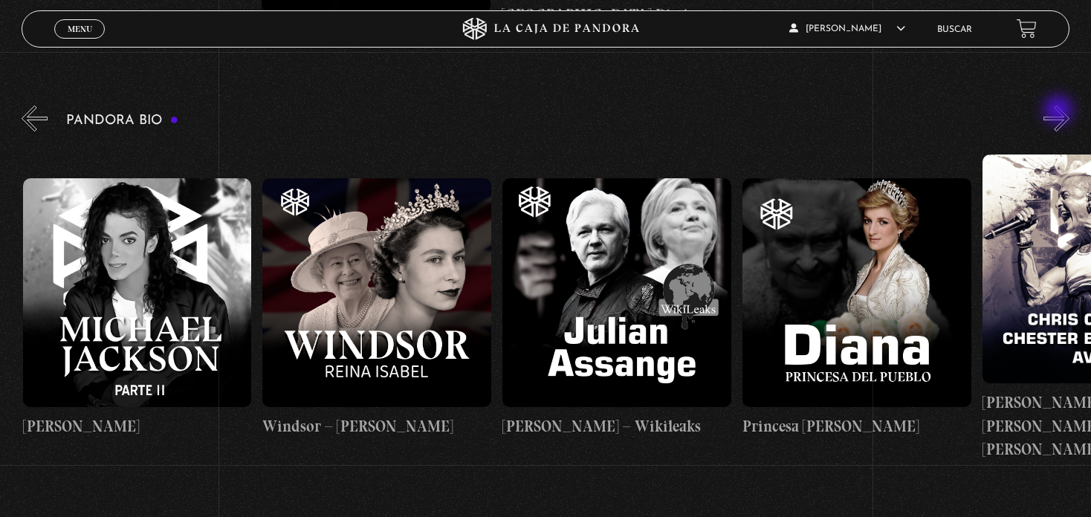
click at [1060, 111] on button "»" at bounding box center [1056, 119] width 26 height 26
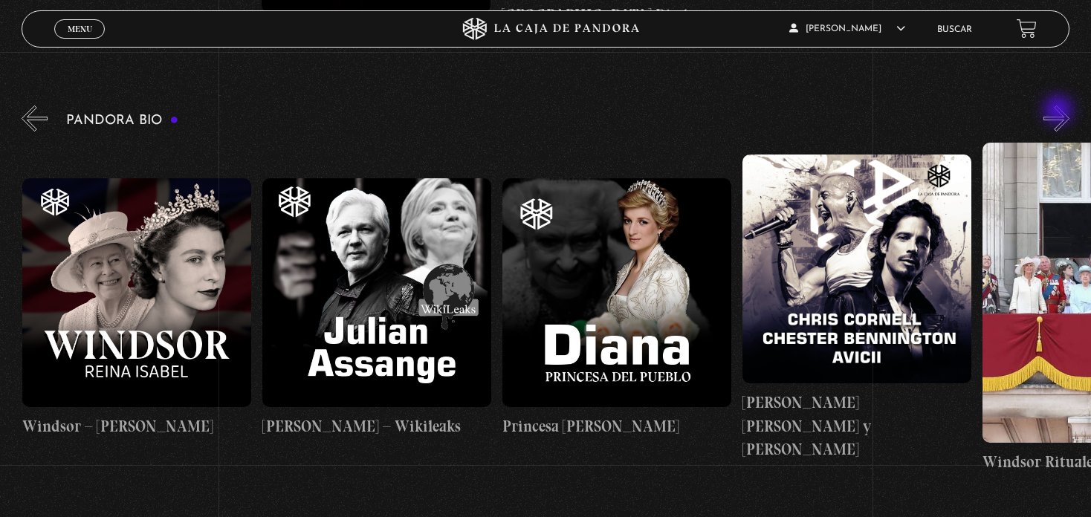
scroll to position [0, 4319]
click at [1060, 111] on button "»" at bounding box center [1056, 119] width 26 height 26
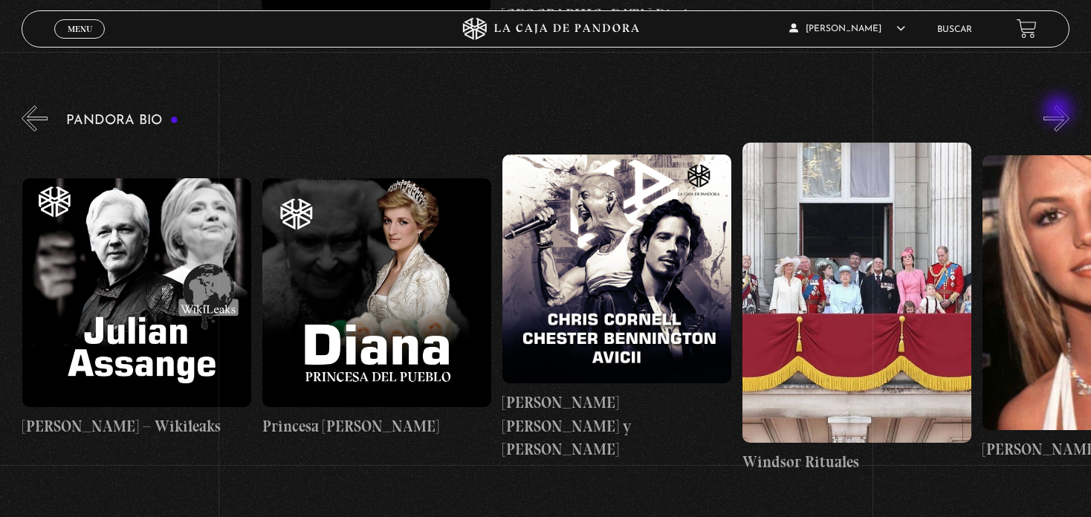
scroll to position [0, 4559]
click at [1060, 111] on button "»" at bounding box center [1056, 119] width 26 height 26
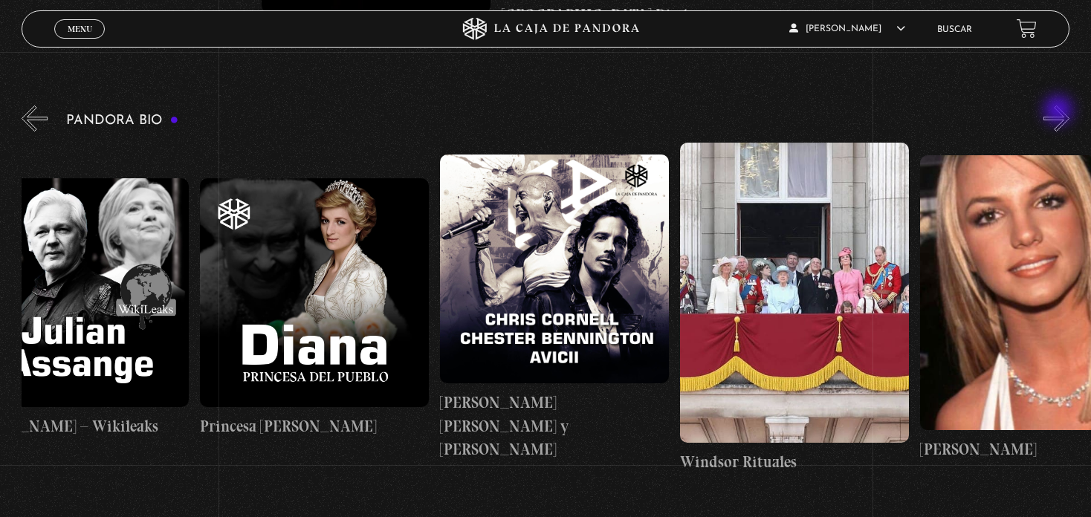
scroll to position [0, 4678]
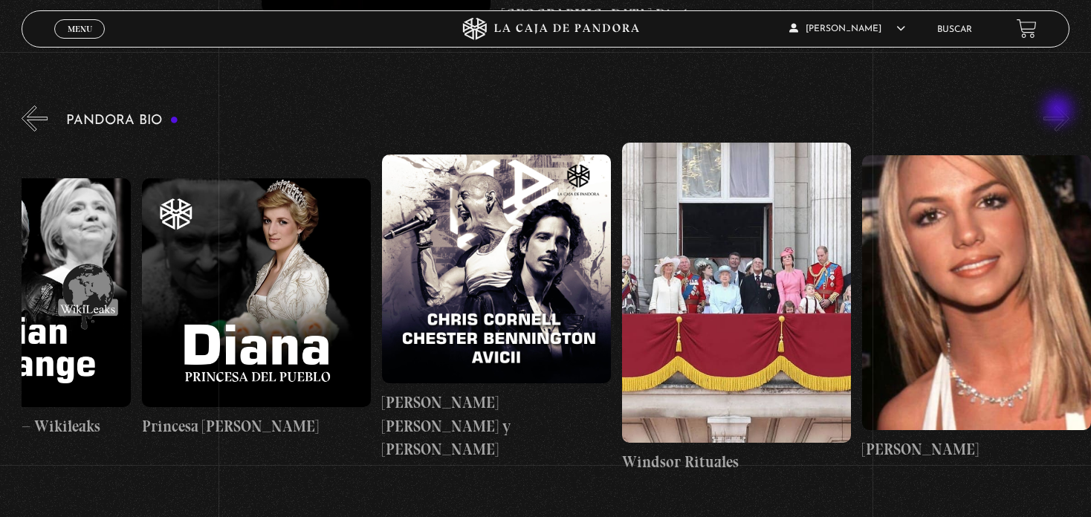
click at [1060, 111] on button "»" at bounding box center [1056, 119] width 26 height 26
click at [1069, 120] on button "»" at bounding box center [1056, 119] width 26 height 26
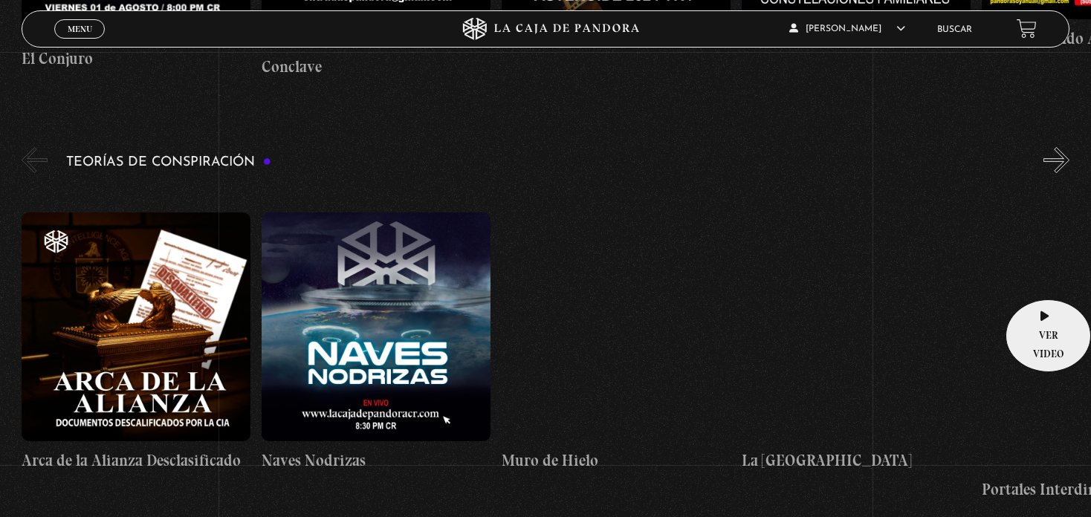
scroll to position [2378, 0]
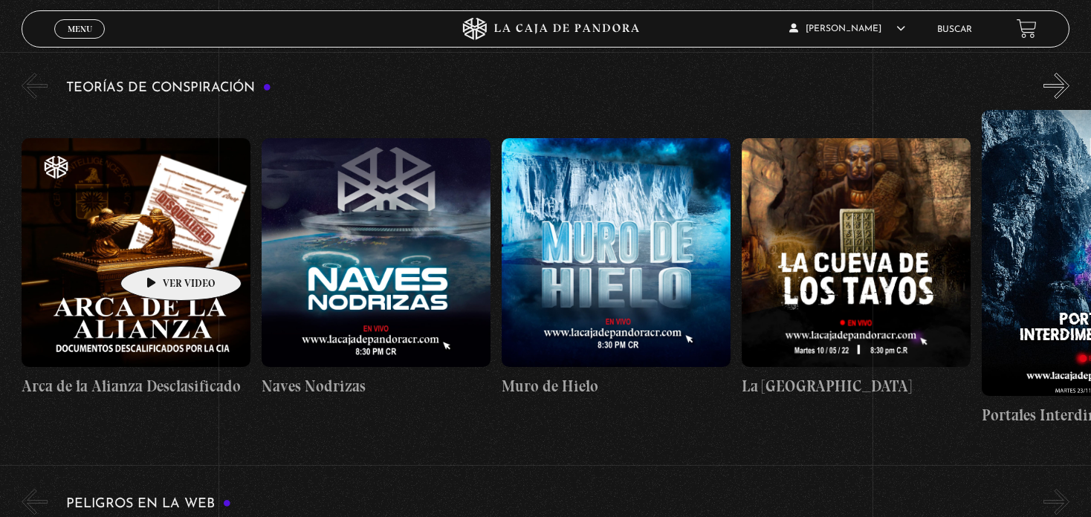
click at [158, 244] on figure at bounding box center [136, 252] width 229 height 229
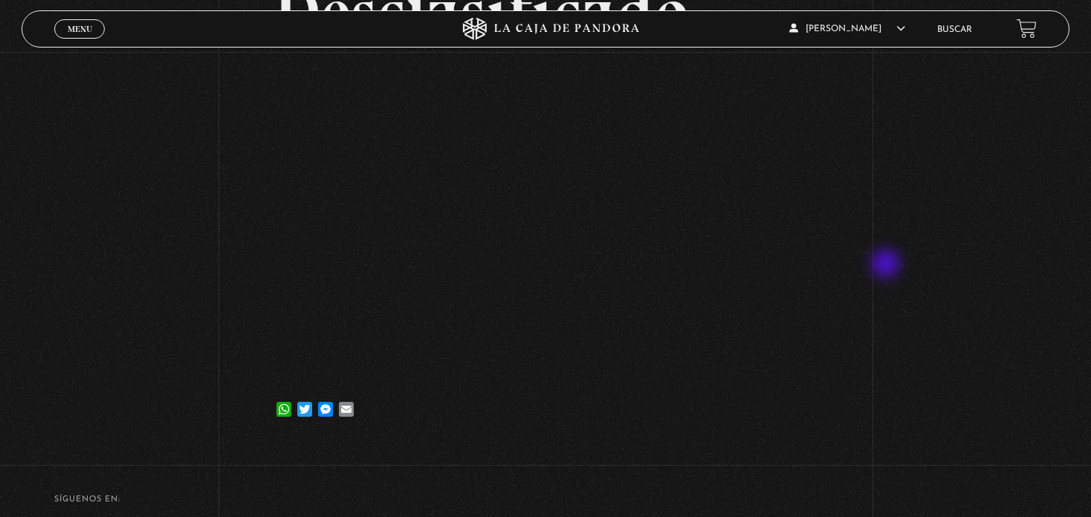
scroll to position [149, 0]
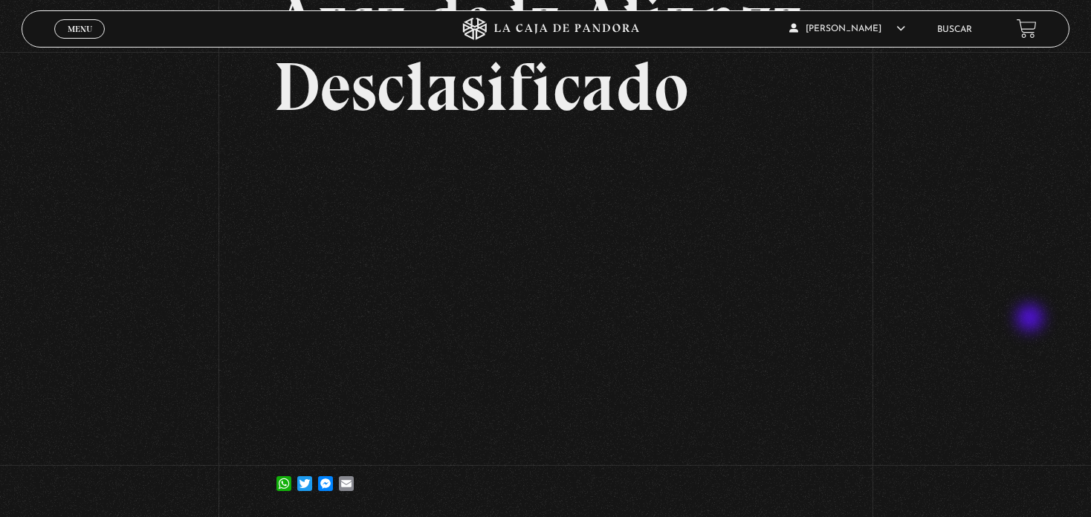
click at [1031, 320] on div "Volver [DATE] Arca de la Alianza Desclasificado WhatsApp Twitter Messenger Email" at bounding box center [545, 210] width 1091 height 615
